Goal: Book appointment/travel/reservation

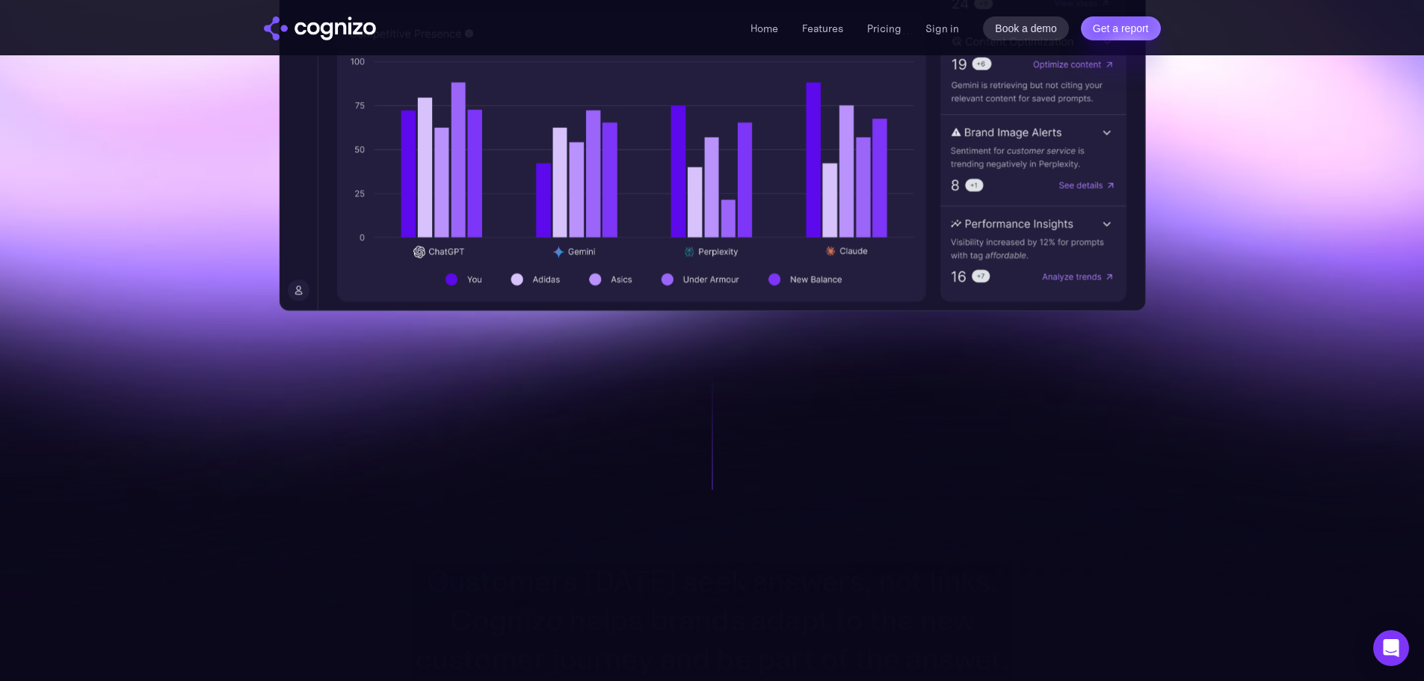
scroll to position [897, 0]
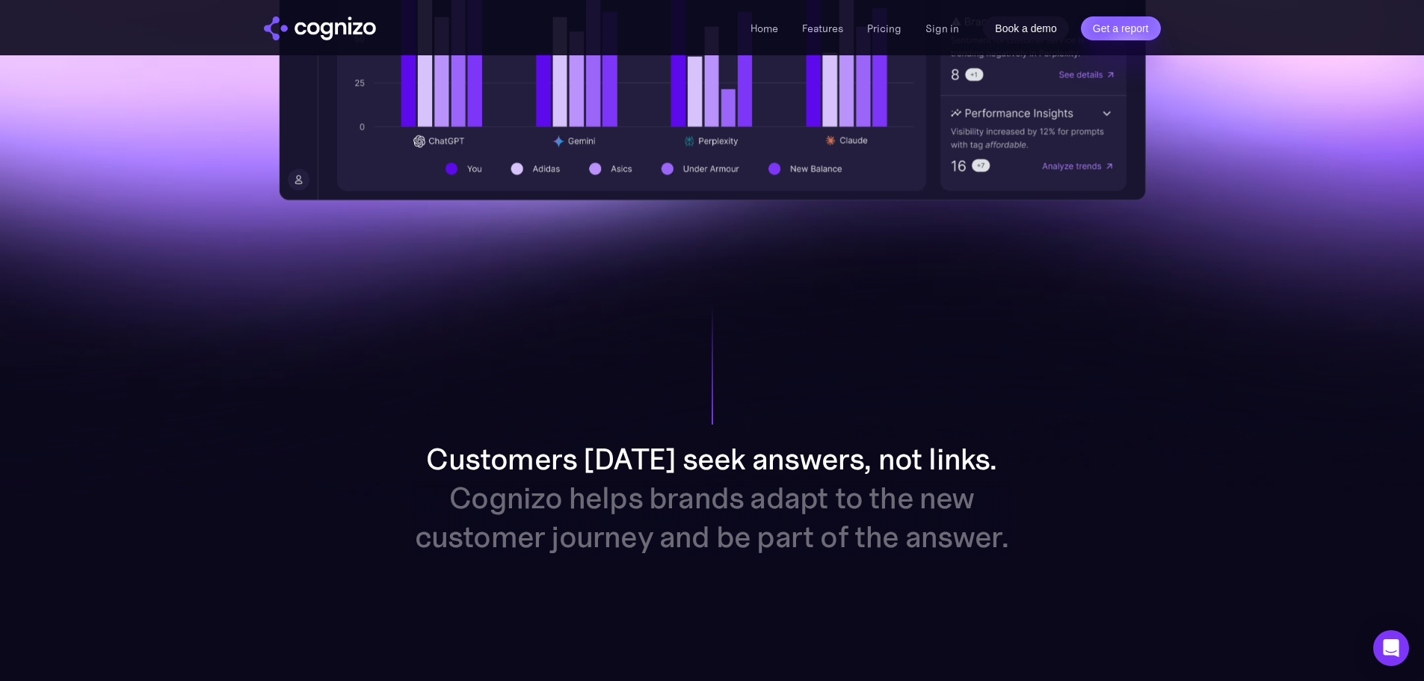
click at [1035, 40] on link "Book a demo" at bounding box center [1026, 28] width 86 height 24
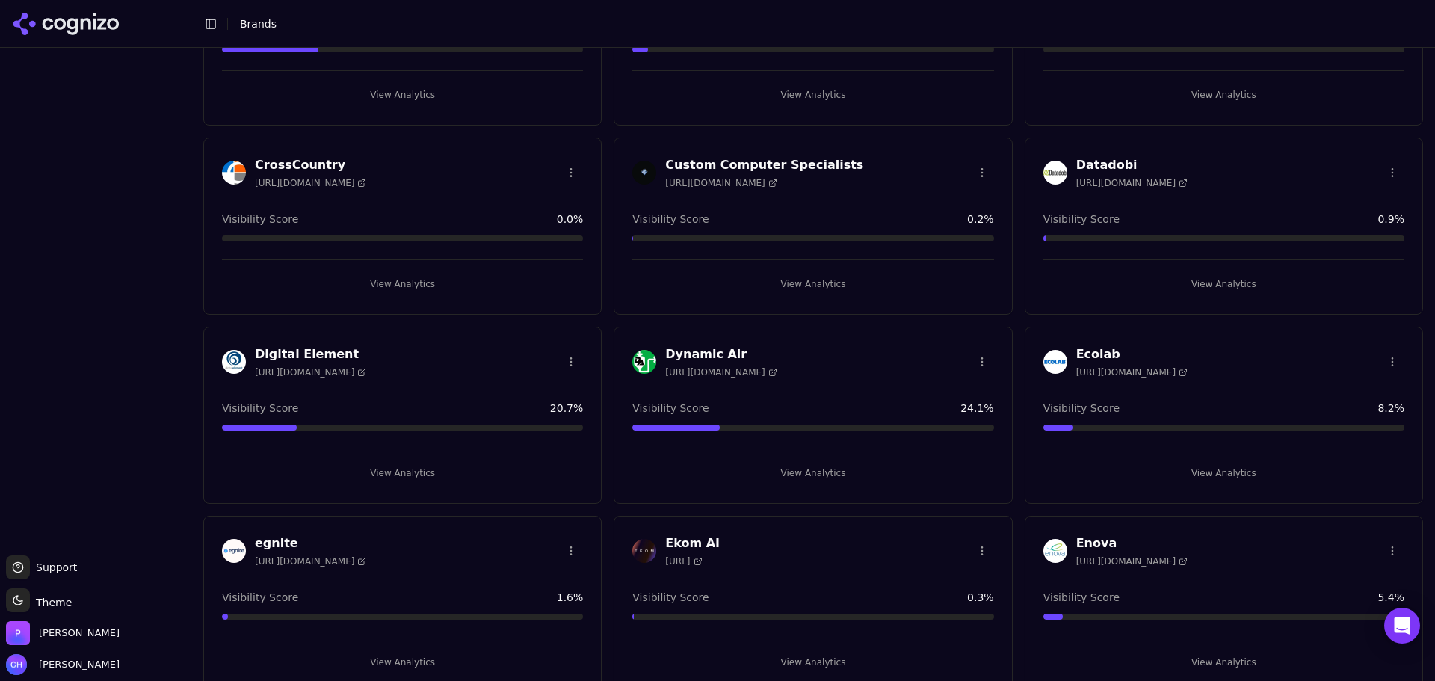
scroll to position [1121, 0]
